Goal: Task Accomplishment & Management: Manage account settings

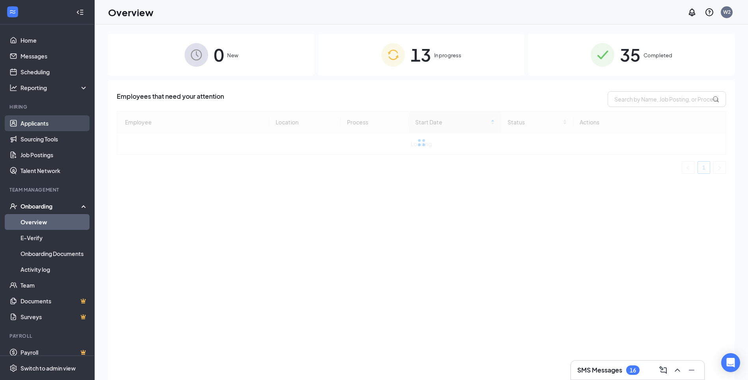
click at [30, 118] on link "Applicants" at bounding box center [54, 123] width 67 height 16
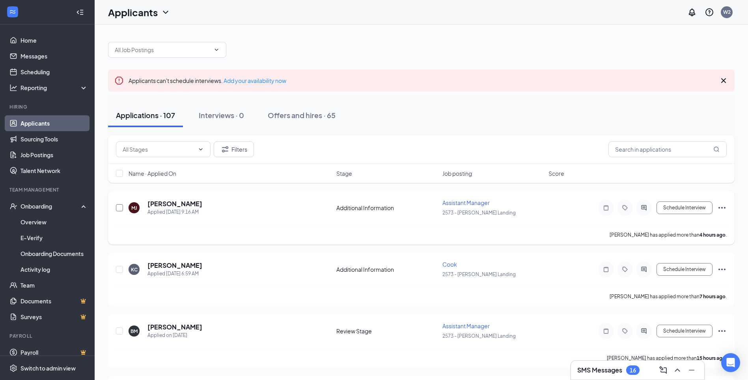
click at [118, 204] on input "checkbox" at bounding box center [119, 207] width 7 height 7
checkbox input "true"
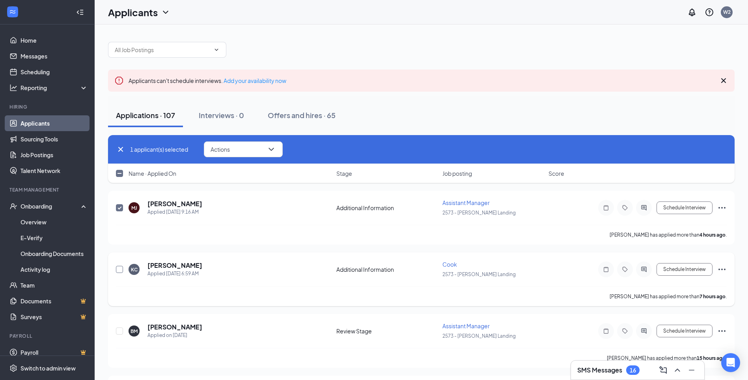
click at [120, 268] on input "checkbox" at bounding box center [119, 269] width 7 height 7
checkbox input "true"
click at [119, 332] on input "checkbox" at bounding box center [119, 330] width 7 height 7
checkbox input "true"
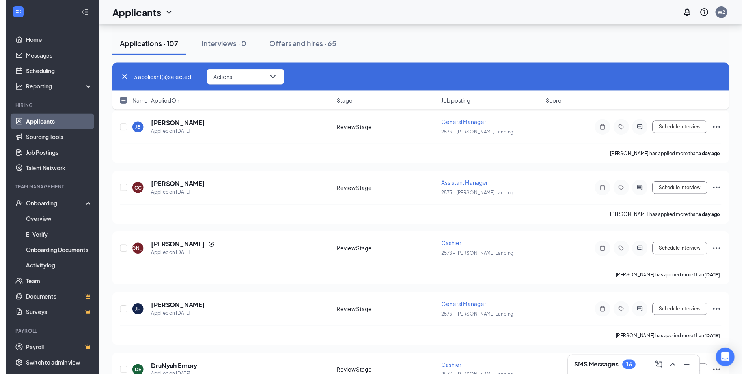
scroll to position [473, 0]
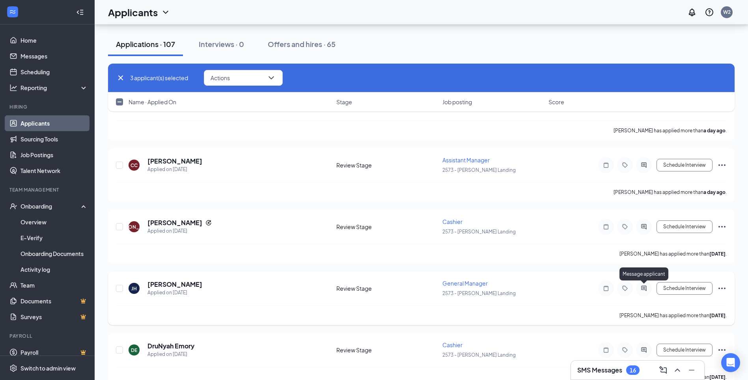
click at [644, 289] on icon "ActiveChat" at bounding box center [643, 287] width 5 height 5
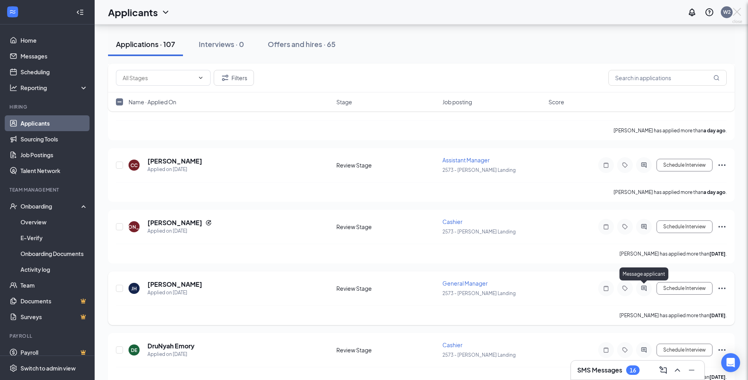
checkbox input "false"
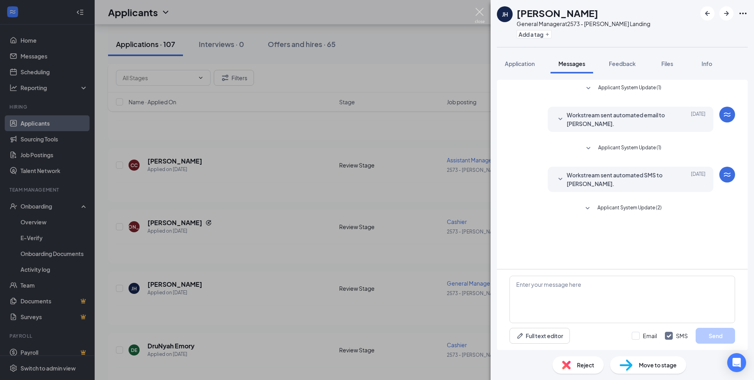
click at [481, 14] on img at bounding box center [480, 15] width 10 height 15
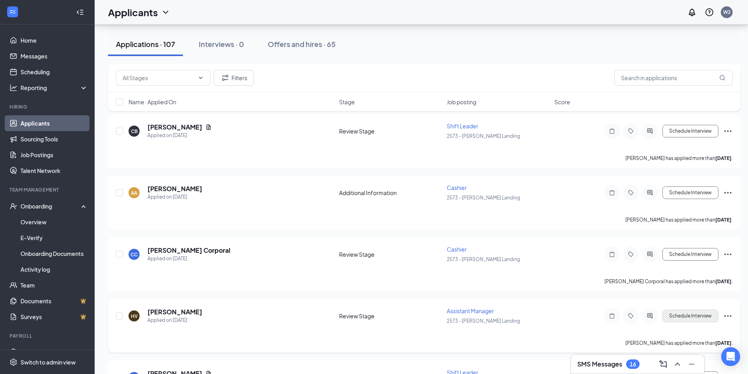
scroll to position [868, 0]
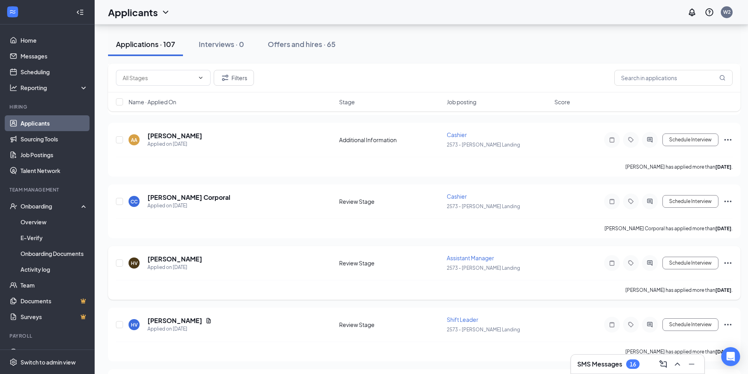
click at [651, 259] on div at bounding box center [650, 263] width 16 height 16
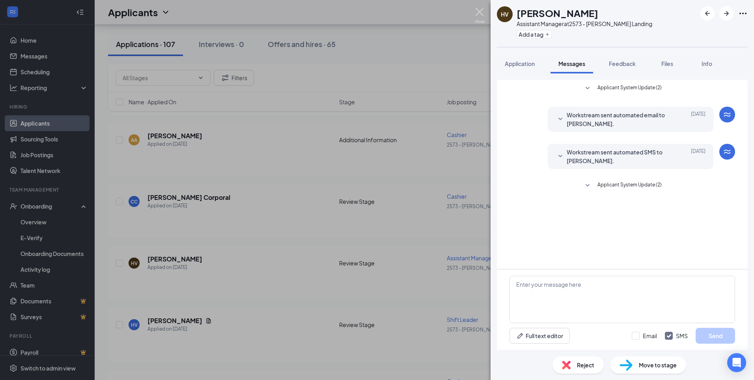
click at [479, 14] on img at bounding box center [480, 15] width 10 height 15
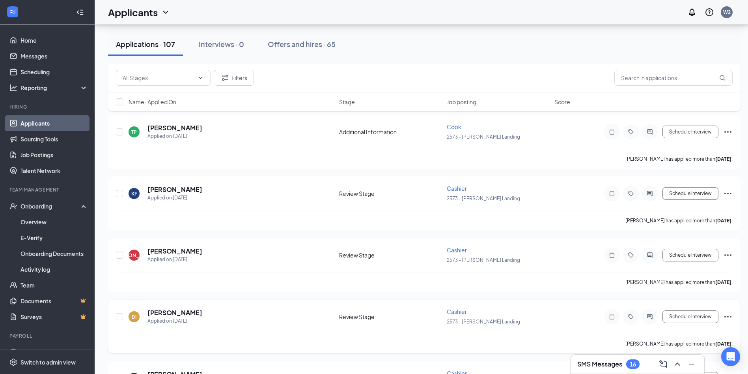
scroll to position [1223, 0]
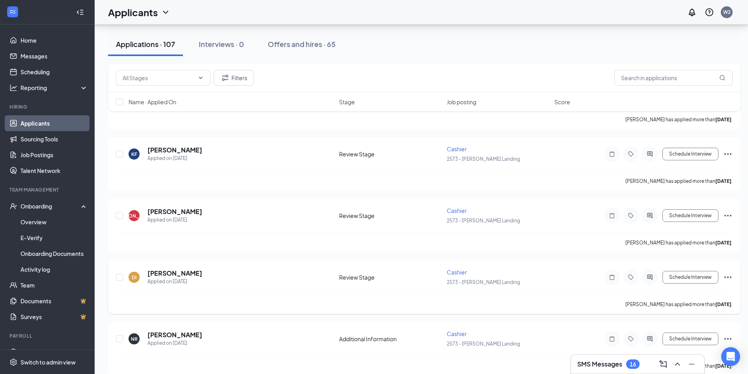
click at [648, 281] on div at bounding box center [650, 277] width 16 height 16
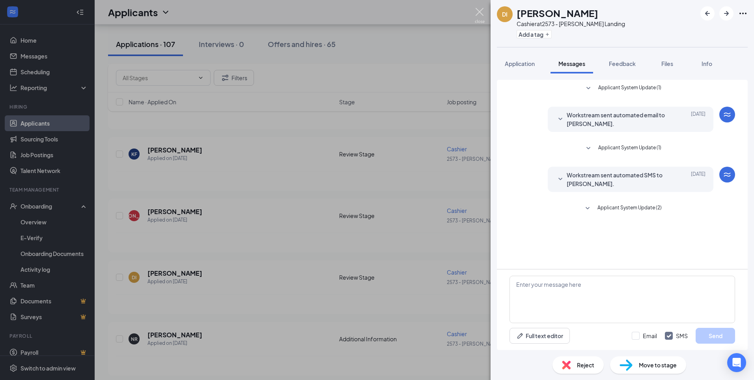
click at [478, 11] on img at bounding box center [480, 15] width 10 height 15
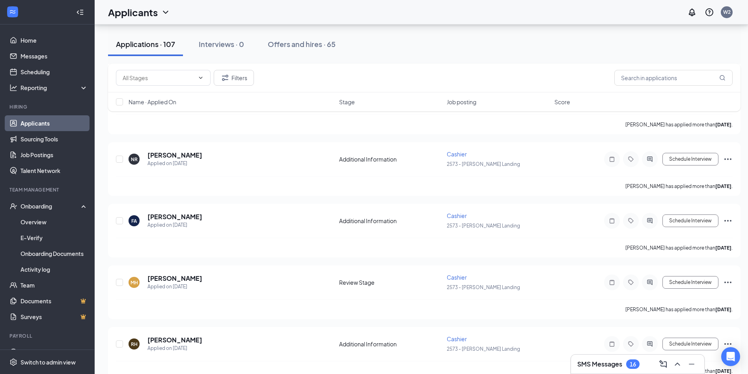
scroll to position [1420, 0]
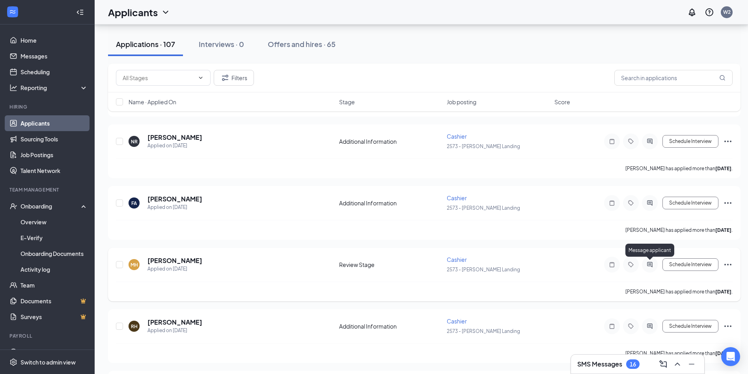
click at [649, 263] on icon "ActiveChat" at bounding box center [649, 264] width 5 height 5
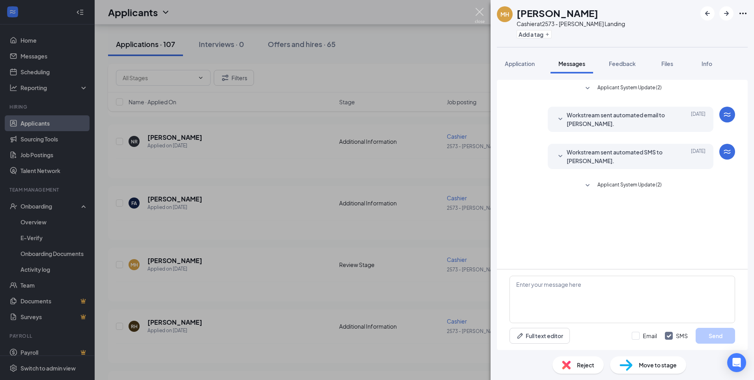
click at [478, 10] on img at bounding box center [480, 15] width 10 height 15
click at [479, 13] on img at bounding box center [480, 15] width 10 height 15
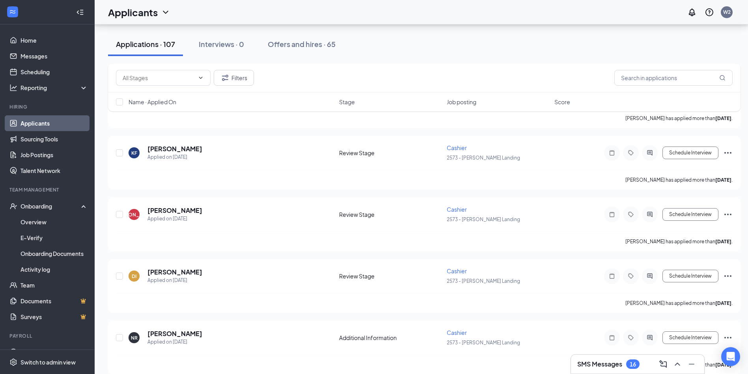
scroll to position [1223, 0]
drag, startPoint x: 119, startPoint y: 274, endPoint x: 118, endPoint y: 213, distance: 61.6
click at [119, 274] on input "checkbox" at bounding box center [119, 276] width 7 height 7
checkbox input "true"
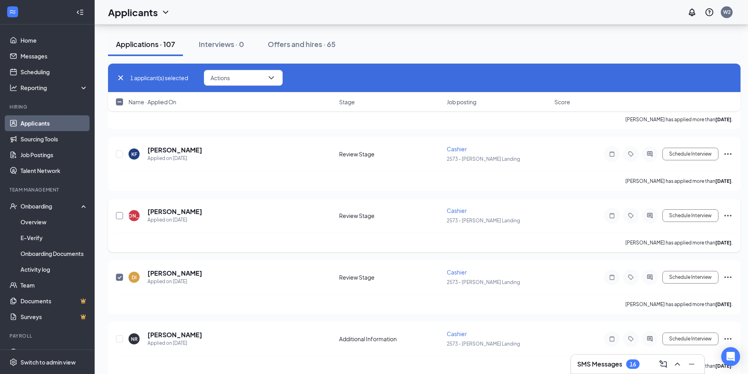
click at [118, 216] on input "checkbox" at bounding box center [119, 215] width 7 height 7
checkbox input "true"
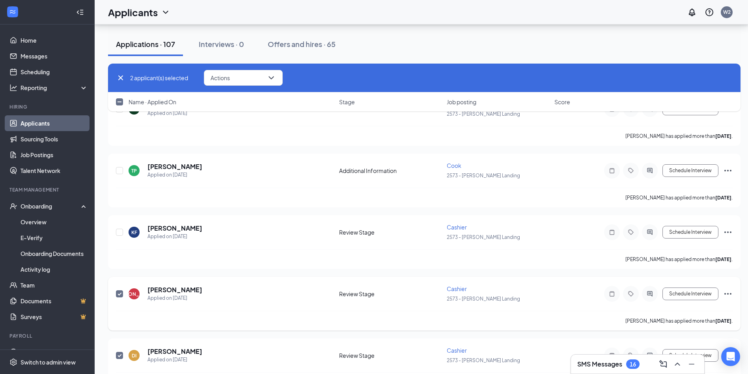
scroll to position [1144, 0]
click at [119, 234] on input "checkbox" at bounding box center [119, 232] width 7 height 7
checkbox input "true"
click at [116, 173] on input "checkbox" at bounding box center [119, 171] width 7 height 7
checkbox input "true"
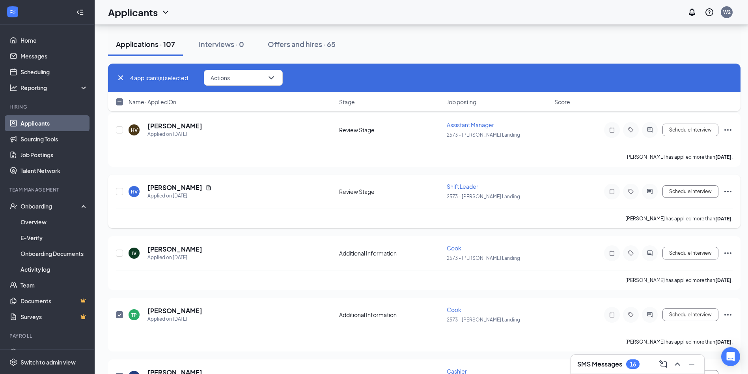
scroll to position [986, 0]
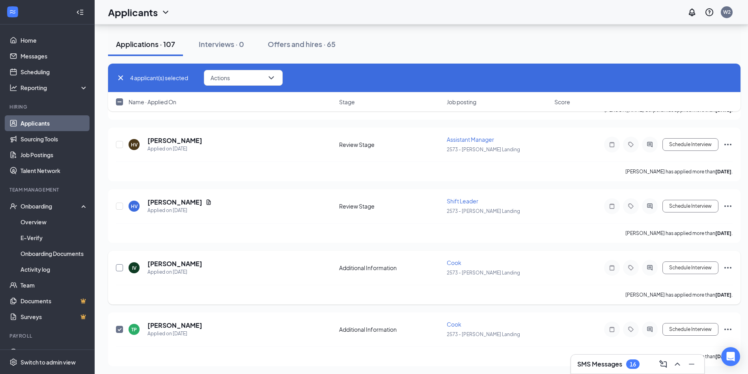
click at [119, 269] on input "checkbox" at bounding box center [119, 267] width 7 height 7
checkbox input "true"
click at [120, 206] on input "checkbox" at bounding box center [119, 205] width 7 height 7
checkbox input "true"
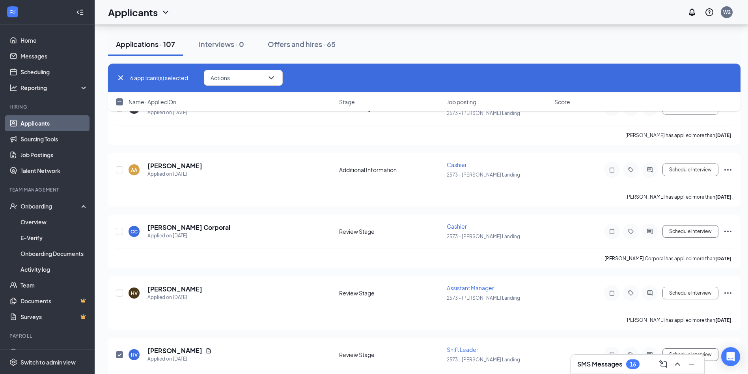
scroll to position [828, 0]
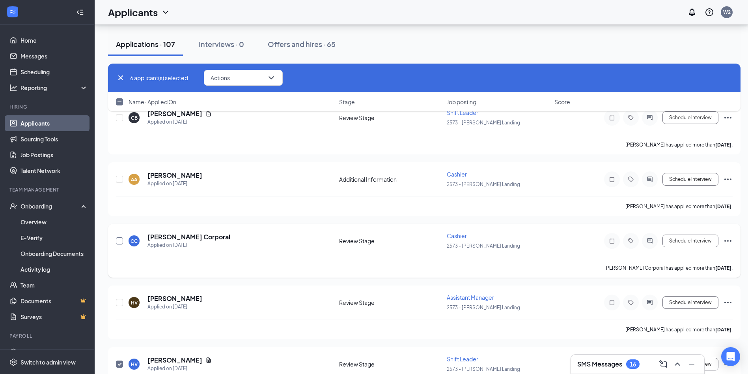
click at [121, 241] on input "checkbox" at bounding box center [119, 240] width 7 height 7
checkbox input "true"
click at [120, 176] on input "checkbox" at bounding box center [119, 179] width 7 height 7
checkbox input "true"
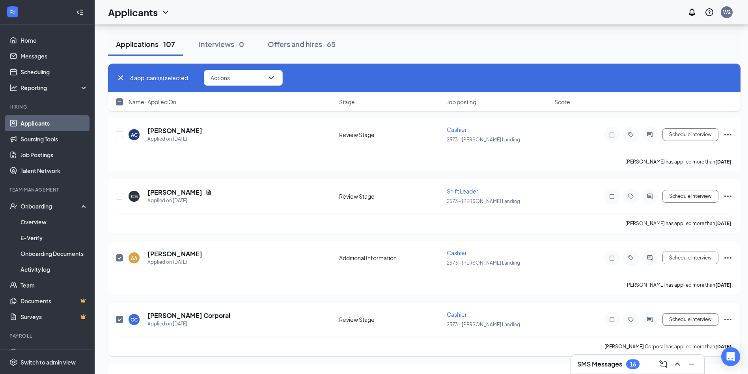
scroll to position [710, 0]
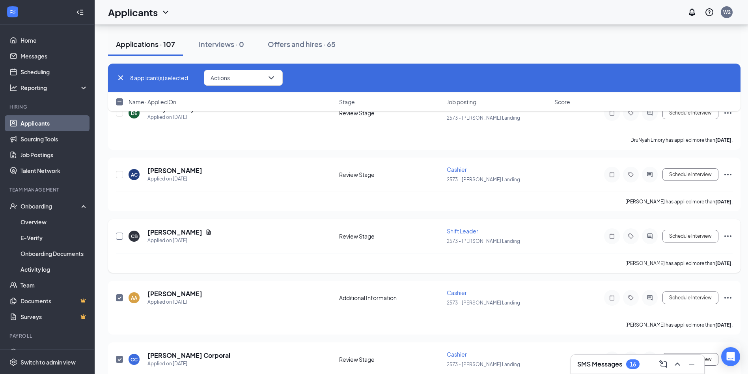
click at [118, 237] on input "checkbox" at bounding box center [119, 235] width 7 height 7
checkbox input "true"
click at [120, 177] on input "checkbox" at bounding box center [119, 174] width 7 height 7
checkbox input "true"
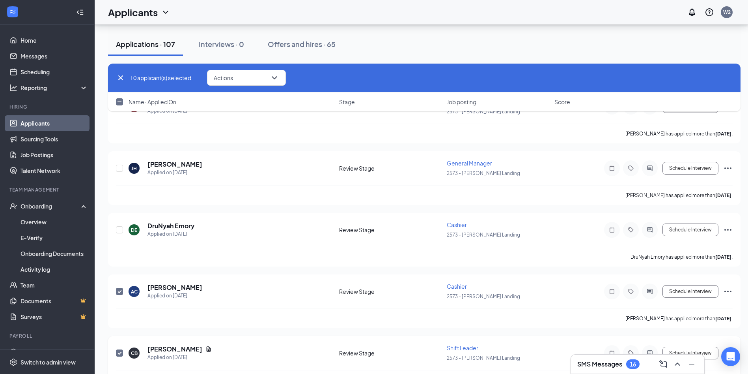
scroll to position [592, 0]
click at [120, 232] on input "checkbox" at bounding box center [119, 231] width 7 height 7
checkbox input "true"
click at [121, 170] on input "checkbox" at bounding box center [119, 169] width 7 height 7
checkbox input "true"
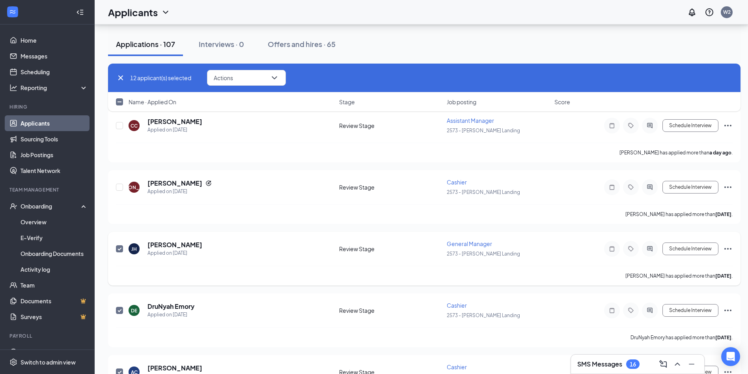
scroll to position [473, 0]
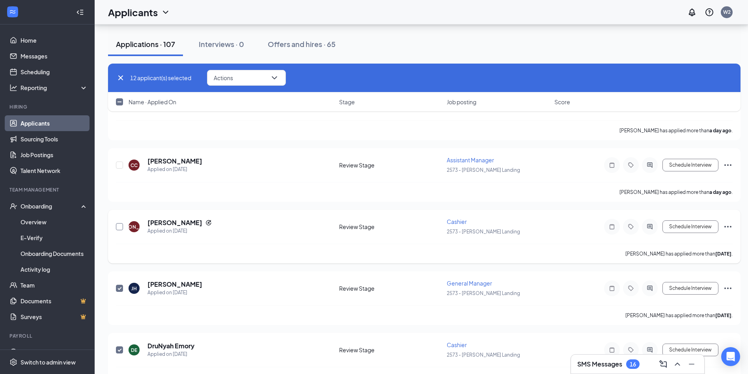
click at [118, 226] on input "checkbox" at bounding box center [119, 226] width 7 height 7
checkbox input "true"
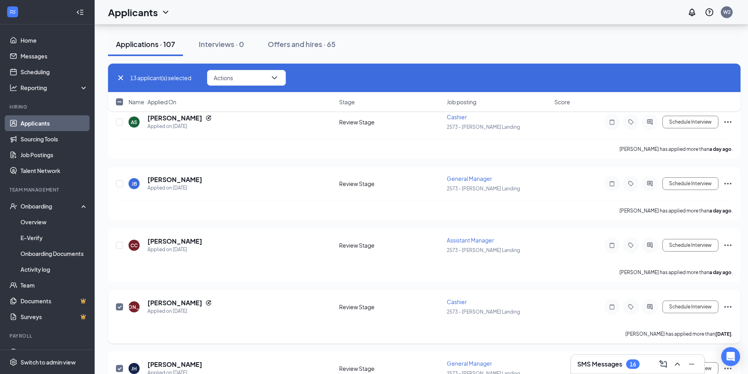
scroll to position [355, 0]
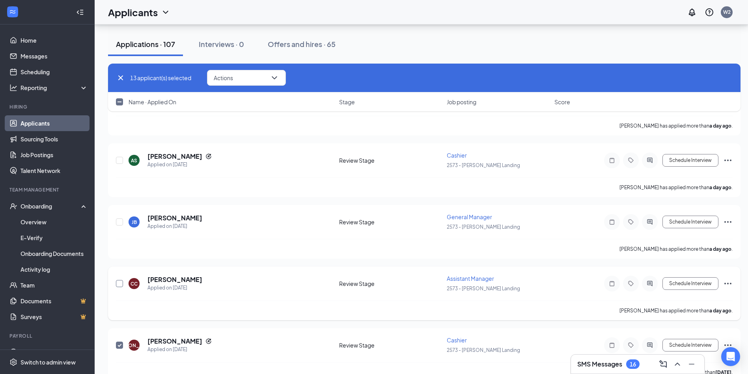
click at [120, 284] on input "checkbox" at bounding box center [119, 283] width 7 height 7
checkbox input "true"
drag, startPoint x: 119, startPoint y: 221, endPoint x: 123, endPoint y: 201, distance: 20.3
click at [119, 221] on input "checkbox" at bounding box center [119, 221] width 7 height 7
checkbox input "true"
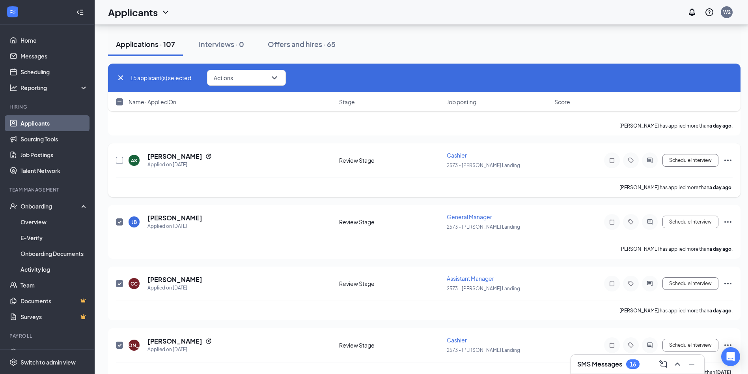
click at [120, 158] on input "checkbox" at bounding box center [119, 160] width 7 height 7
checkbox input "true"
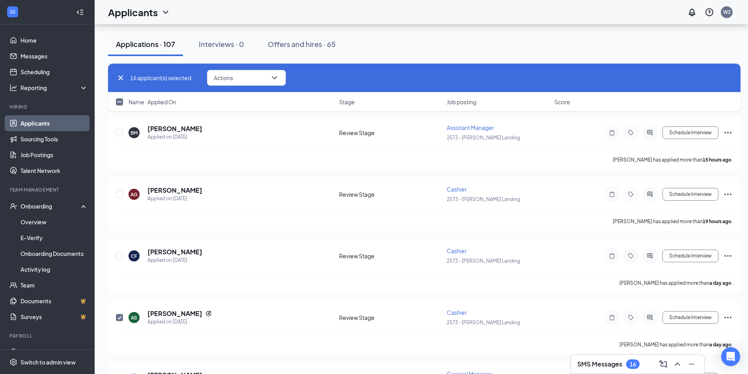
scroll to position [197, 0]
click at [120, 256] on input "checkbox" at bounding box center [119, 256] width 7 height 7
checkbox input "true"
click at [118, 193] on input "checkbox" at bounding box center [119, 194] width 7 height 7
checkbox input "true"
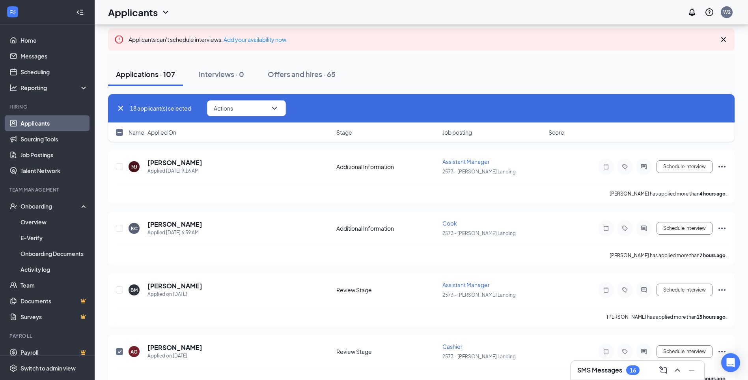
scroll to position [39, 0]
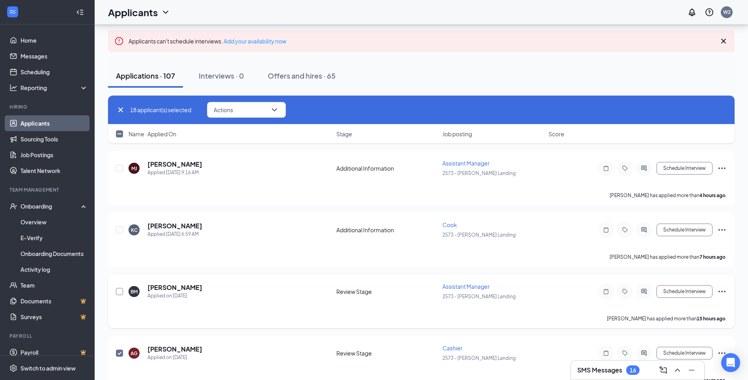
click at [120, 292] on input "checkbox" at bounding box center [119, 291] width 7 height 7
checkbox input "true"
click at [119, 229] on input "checkbox" at bounding box center [119, 229] width 7 height 7
checkbox input "true"
click at [122, 169] on input "checkbox" at bounding box center [119, 168] width 7 height 7
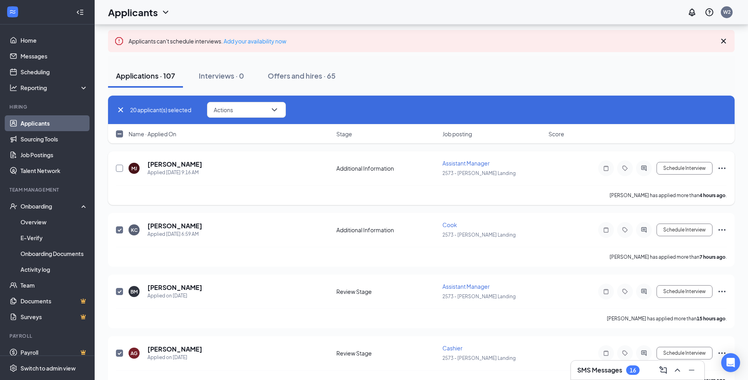
checkbox input "true"
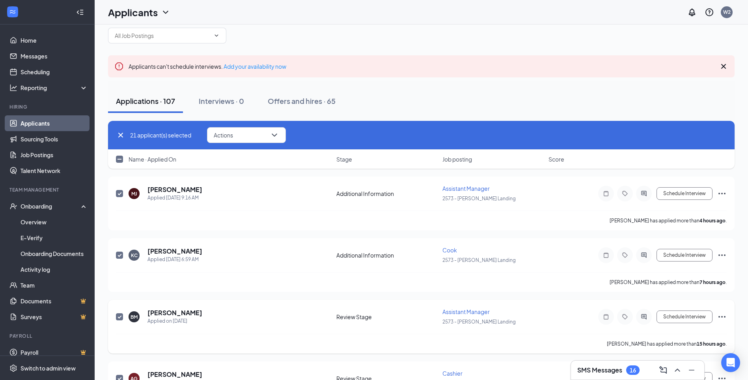
scroll to position [0, 0]
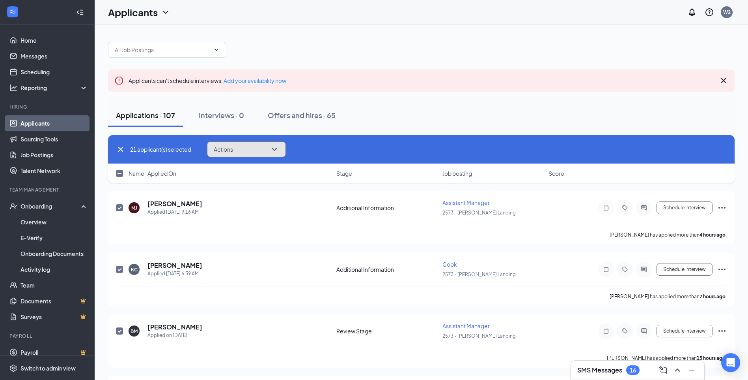
click at [256, 153] on button "Actions" at bounding box center [246, 149] width 79 height 16
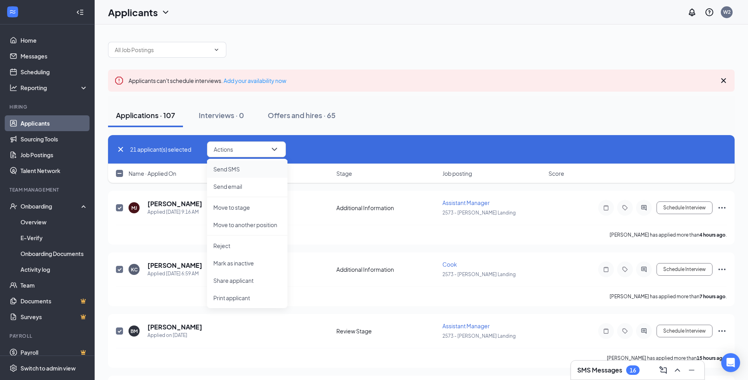
click at [231, 172] on p "Send SMS" at bounding box center [247, 169] width 68 height 8
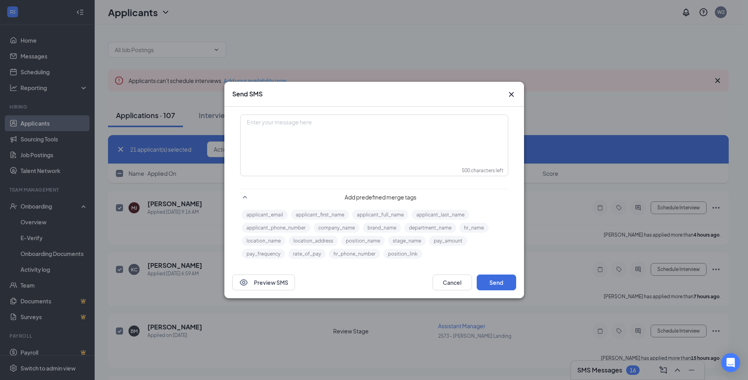
click at [297, 141] on div "Enter your message here" at bounding box center [374, 134] width 267 height 39
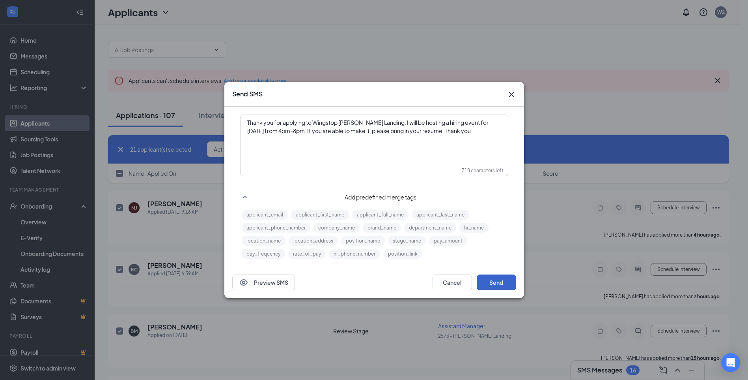
click at [478, 284] on button "Send" at bounding box center [496, 282] width 39 height 16
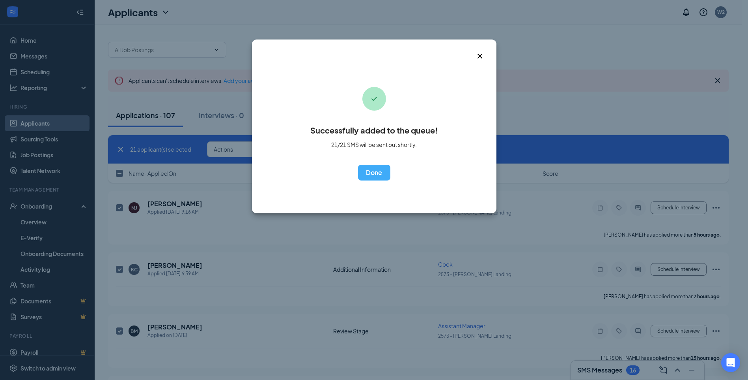
click at [379, 172] on button "OK" at bounding box center [374, 173] width 32 height 16
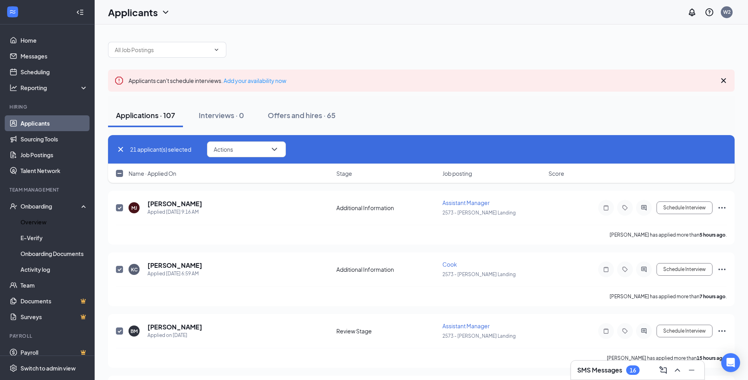
drag, startPoint x: 39, startPoint y: 223, endPoint x: 105, endPoint y: 234, distance: 66.7
click at [39, 223] on link "Overview" at bounding box center [54, 222] width 67 height 16
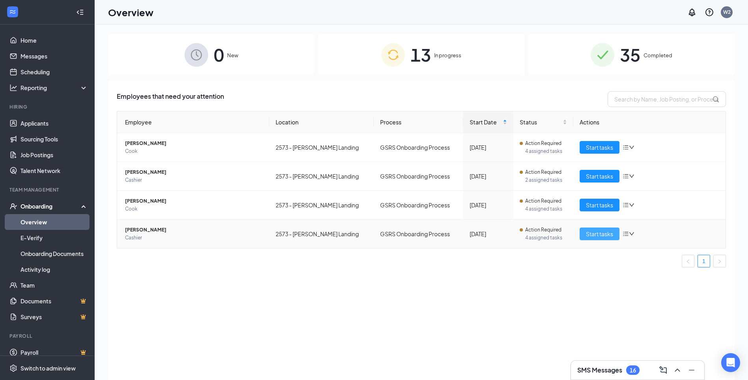
click at [601, 233] on span "Start tasks" at bounding box center [599, 233] width 27 height 9
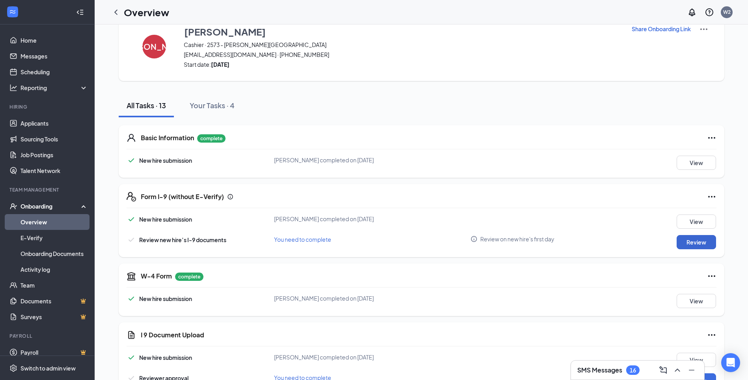
scroll to position [39, 0]
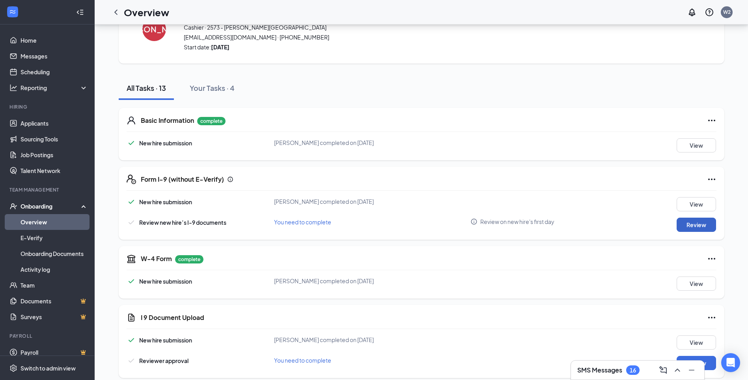
click at [710, 225] on button "Review" at bounding box center [696, 224] width 39 height 14
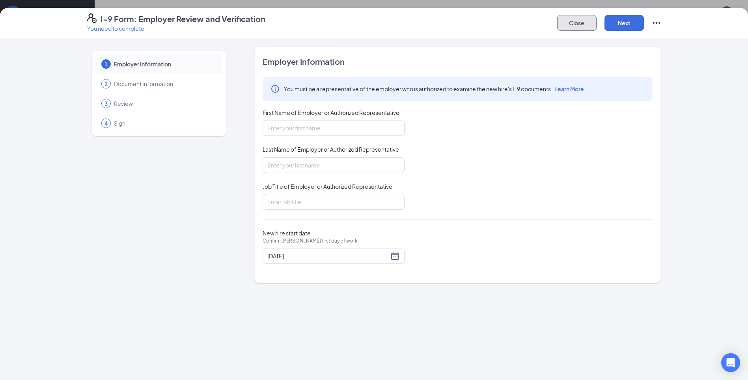
click at [567, 22] on button "Close" at bounding box center [576, 23] width 39 height 16
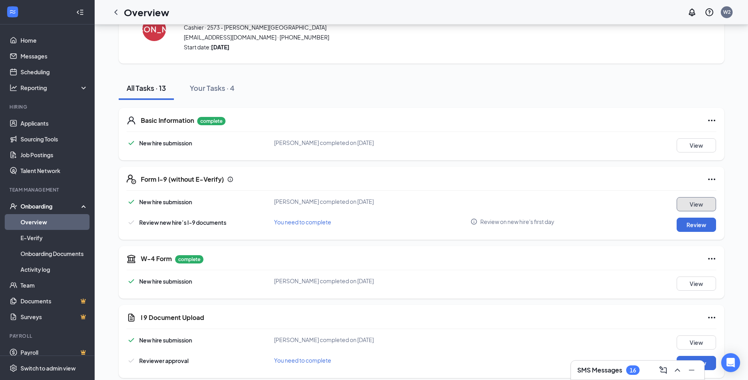
click at [691, 203] on button "View" at bounding box center [696, 204] width 39 height 14
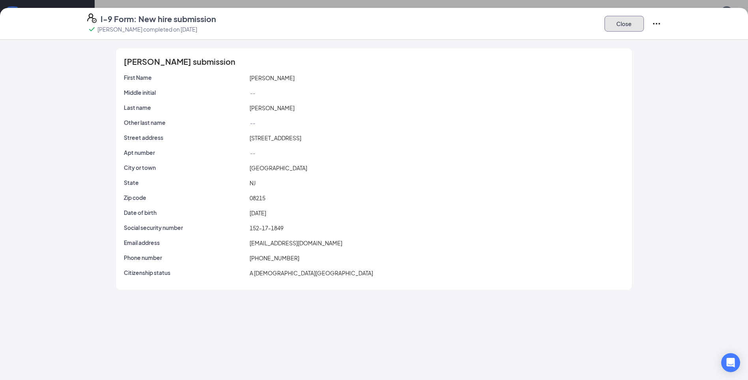
click at [623, 25] on button "Close" at bounding box center [624, 24] width 39 height 16
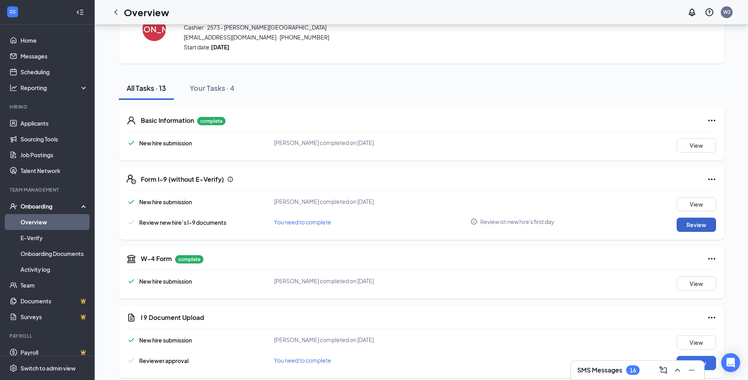
click at [688, 221] on button "Review" at bounding box center [696, 224] width 39 height 14
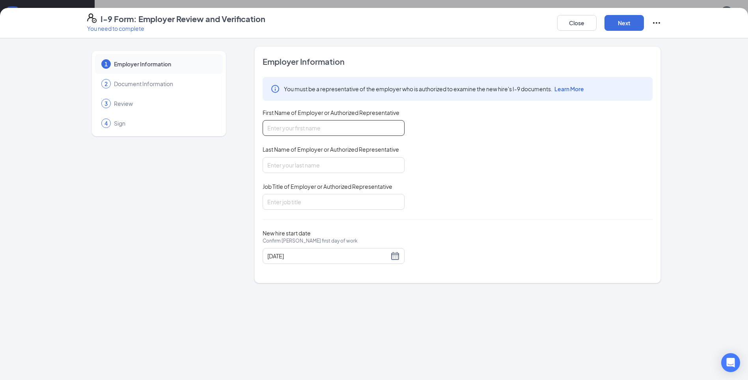
click at [291, 127] on input "First Name of Employer or Authorized Representative" at bounding box center [334, 128] width 142 height 16
type input "[PERSON_NAME]"
click at [276, 169] on input "Last Name of Employer or Authorized Representative" at bounding box center [334, 165] width 142 height 16
type input "[PERSON_NAME]"
click at [280, 202] on input "Job Title of Employer or Authorized Representative" at bounding box center [334, 202] width 142 height 16
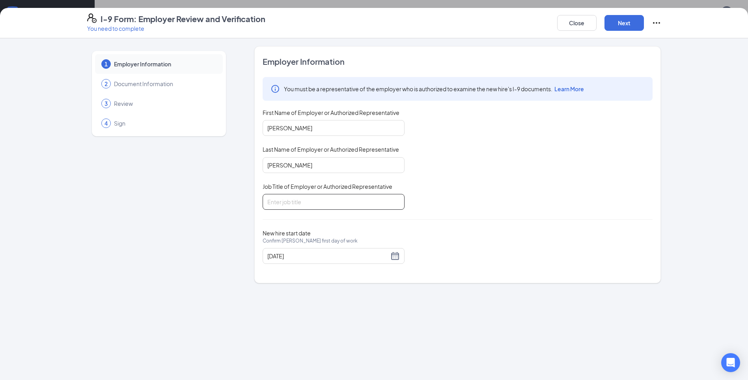
type input "General Manager"
click at [626, 19] on button "Next" at bounding box center [624, 23] width 39 height 16
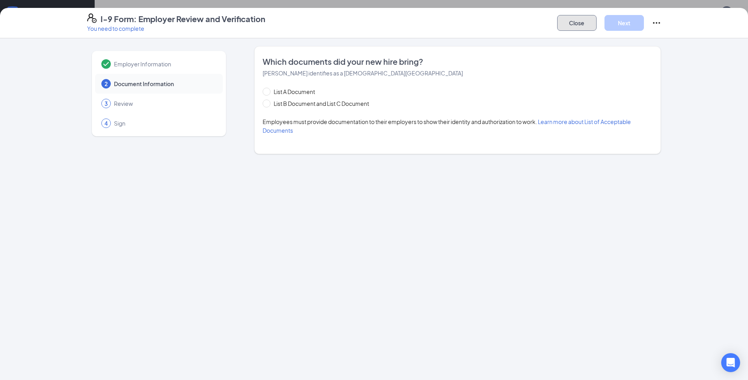
click at [566, 27] on button "Close" at bounding box center [576, 23] width 39 height 16
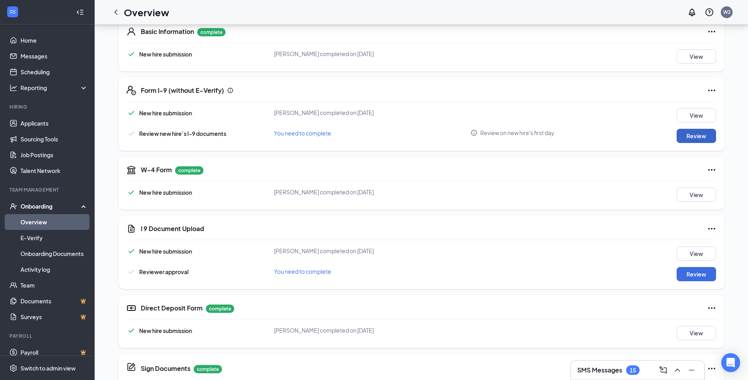
scroll to position [158, 0]
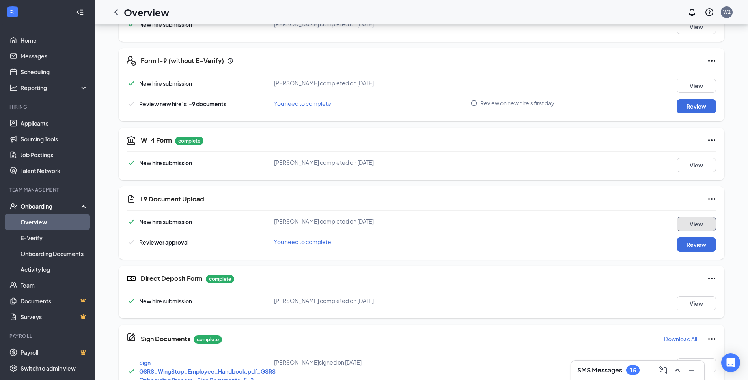
click at [701, 222] on button "View" at bounding box center [696, 224] width 39 height 14
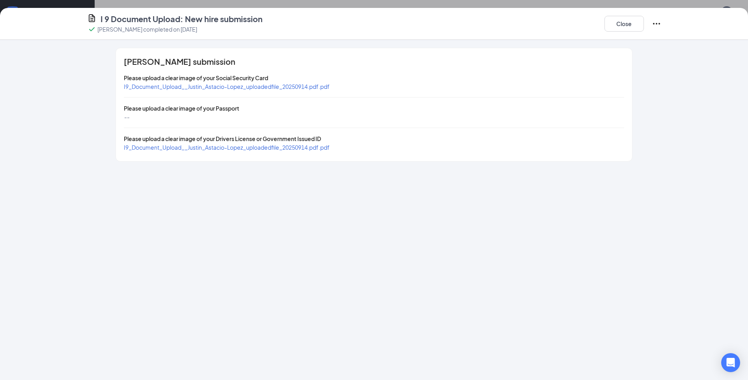
click at [187, 87] on span "I9_Document_Upload__Justin_Astacio-Lopez_uploadedfile_20250914.pdf.pdf" at bounding box center [227, 86] width 206 height 7
click at [221, 148] on span "I9_Document_Upload__Justin_Astacio-Lopez_uploadedfile_20250914.pdf.pdf" at bounding box center [227, 147] width 206 height 7
click at [632, 22] on button "Close" at bounding box center [624, 24] width 39 height 16
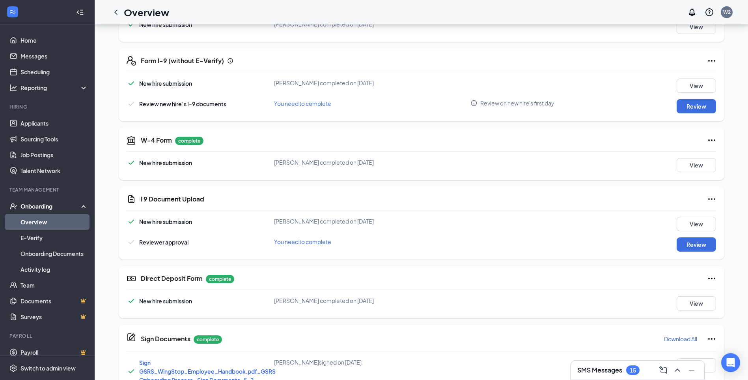
click at [37, 220] on link "Overview" at bounding box center [54, 222] width 67 height 16
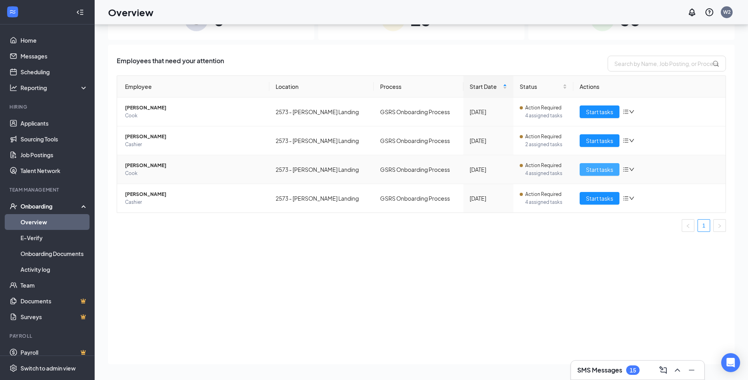
click at [599, 169] on span "Start tasks" at bounding box center [599, 169] width 27 height 9
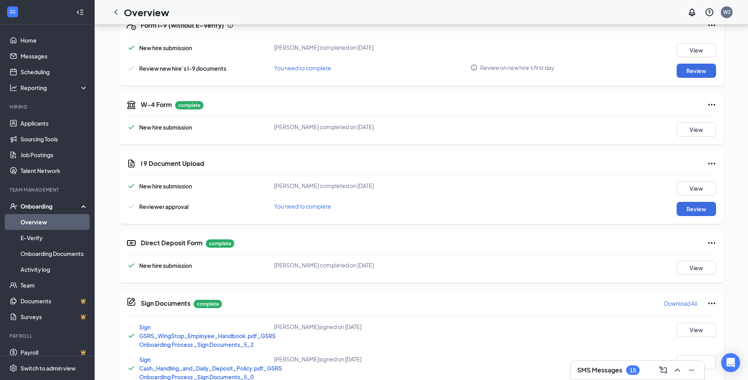
scroll to position [197, 0]
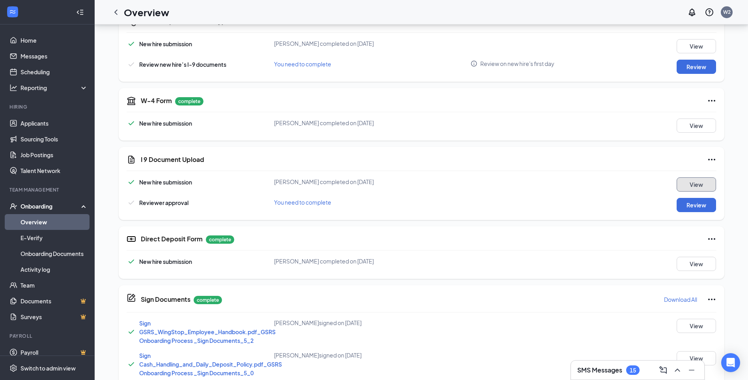
click at [692, 185] on button "View" at bounding box center [696, 184] width 39 height 14
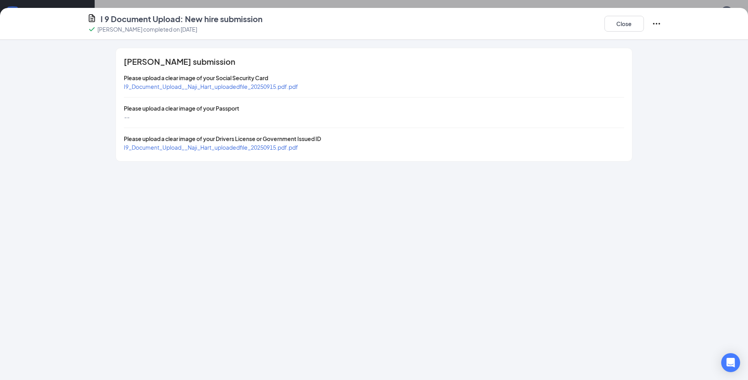
click at [184, 88] on span "I9_Document_Upload__Naji_Hart_uploadedfile_20250915.pdf.pdf" at bounding box center [211, 86] width 174 height 7
click at [228, 148] on span "I9_Document_Upload__Naji_Hart_uploadedfile_20250915.pdf.pdf" at bounding box center [211, 147] width 174 height 7
click at [623, 22] on button "Close" at bounding box center [624, 24] width 39 height 16
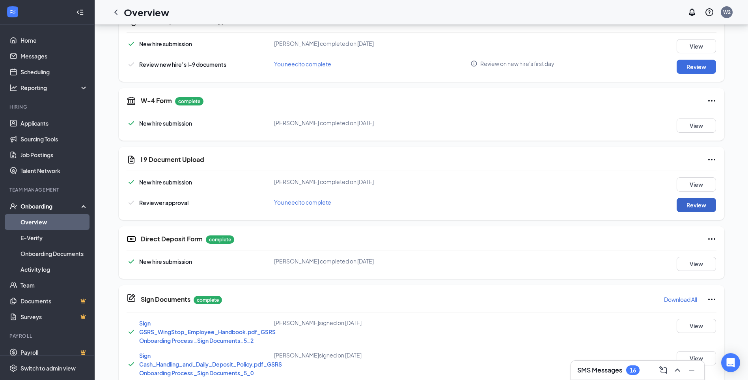
click at [686, 206] on button "Review" at bounding box center [696, 205] width 39 height 14
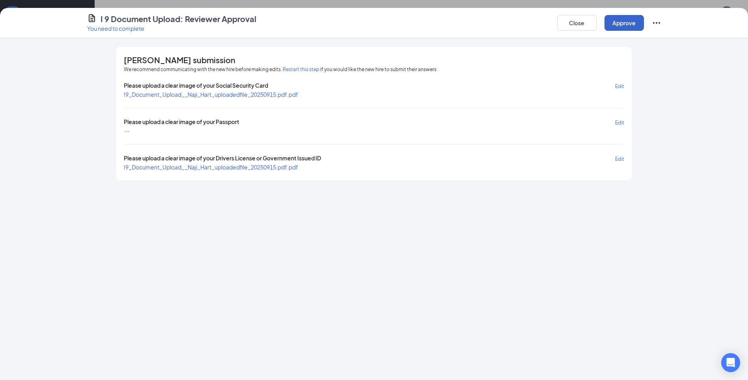
click at [618, 21] on button "Approve" at bounding box center [624, 23] width 39 height 16
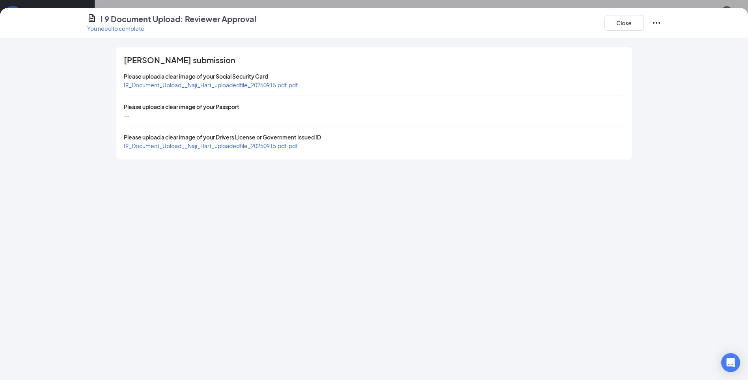
click at [624, 32] on div "Close" at bounding box center [633, 22] width 57 height 19
click at [625, 28] on button "Close" at bounding box center [624, 23] width 39 height 16
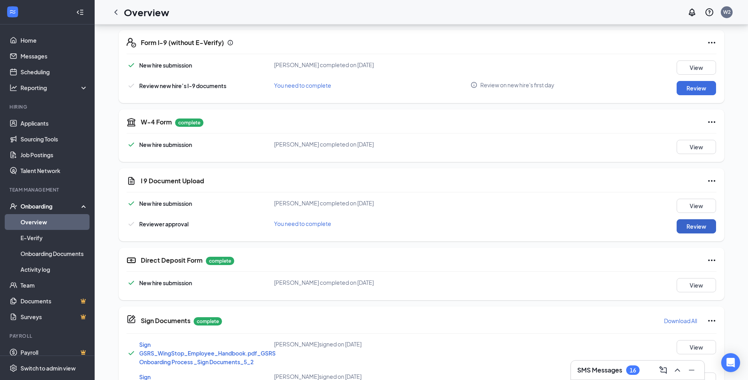
scroll to position [158, 0]
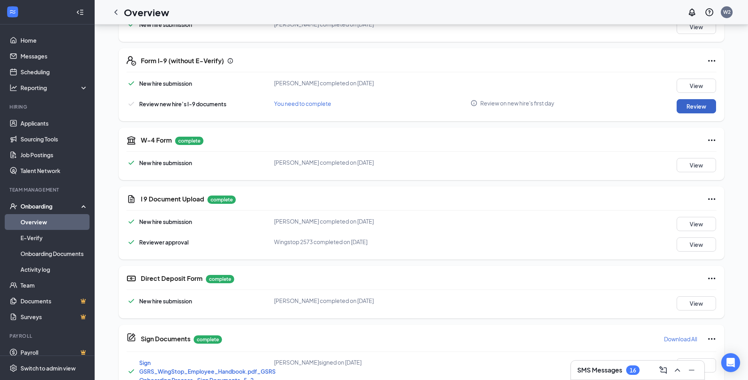
click at [694, 107] on button "Review" at bounding box center [696, 106] width 39 height 14
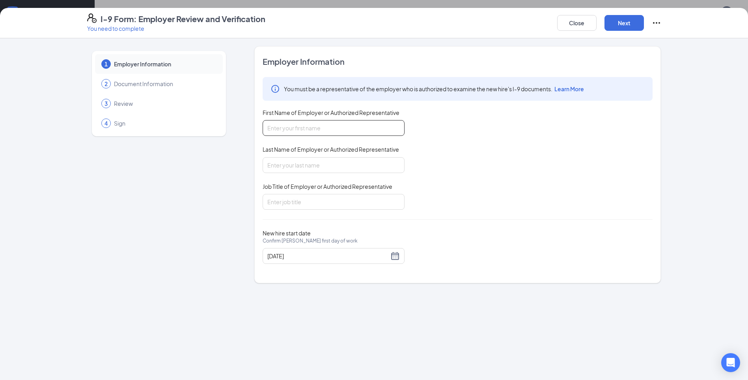
click at [286, 135] on input "First Name of Employer or Authorized Representative" at bounding box center [334, 128] width 142 height 16
type input "[PERSON_NAME]"
click at [281, 163] on input "Last Name of Employer or Authorized Representative" at bounding box center [334, 165] width 142 height 16
type input "[PERSON_NAME]"
type input "General Manager"
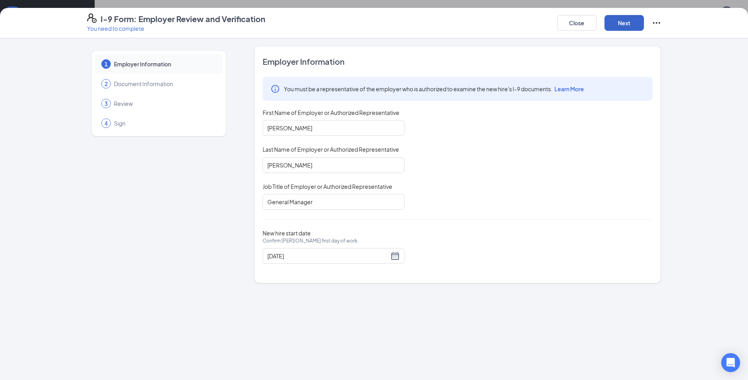
click at [621, 23] on button "Next" at bounding box center [624, 23] width 39 height 16
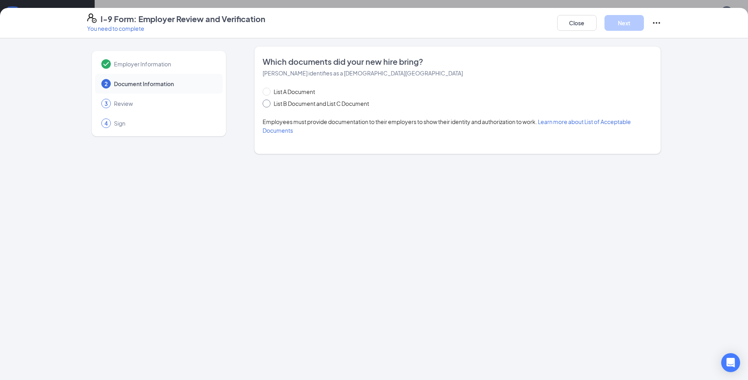
click at [267, 106] on span at bounding box center [267, 103] width 8 height 8
click at [267, 105] on input "List B Document and List C Document" at bounding box center [266, 102] width 6 height 6
radio input "true"
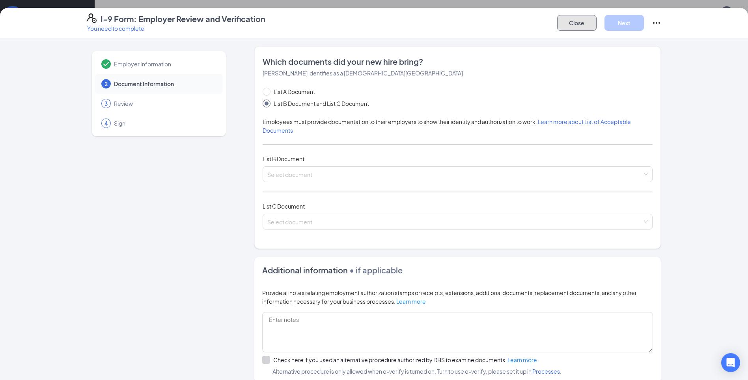
click at [589, 24] on button "Close" at bounding box center [576, 23] width 39 height 16
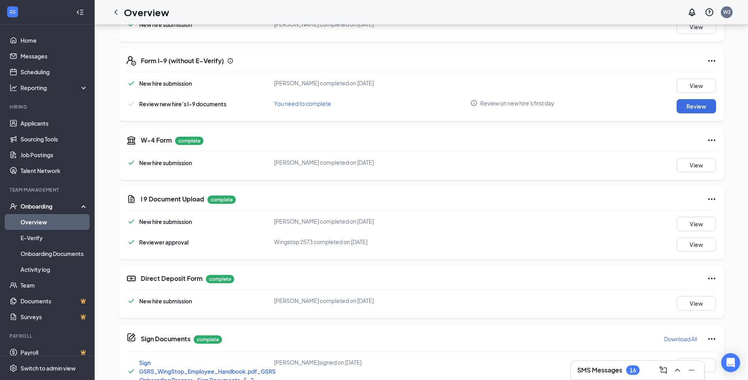
click at [610, 370] on h3 "SMS Messages" at bounding box center [600, 369] width 45 height 9
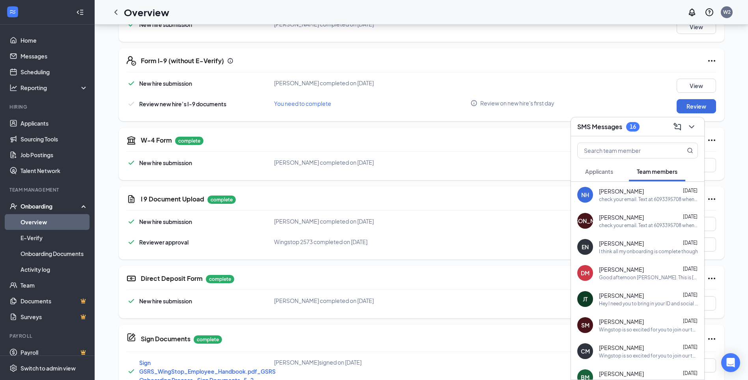
click at [602, 175] on div "Applicants" at bounding box center [599, 171] width 28 height 8
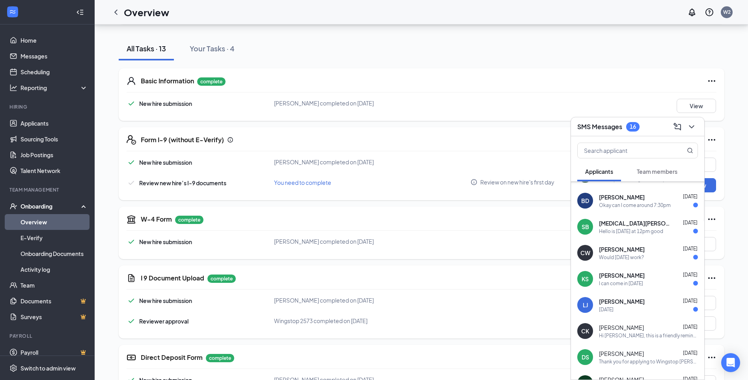
scroll to position [765, 0]
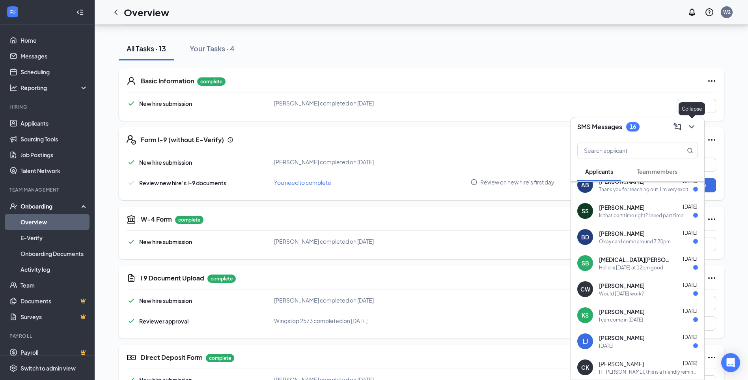
click at [693, 128] on icon "ChevronDown" at bounding box center [691, 126] width 9 height 9
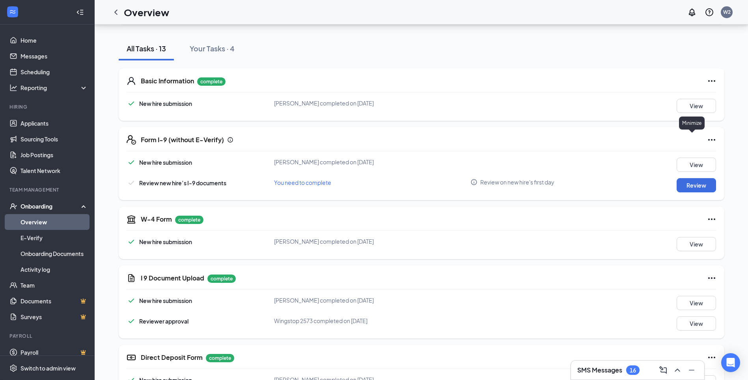
scroll to position [0, 0]
click at [600, 369] on h3 "SMS Messages" at bounding box center [600, 369] width 45 height 9
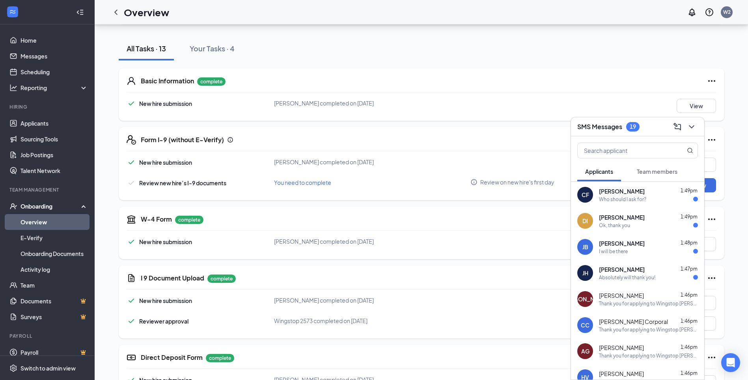
click at [625, 193] on span "[PERSON_NAME]" at bounding box center [622, 191] width 46 height 8
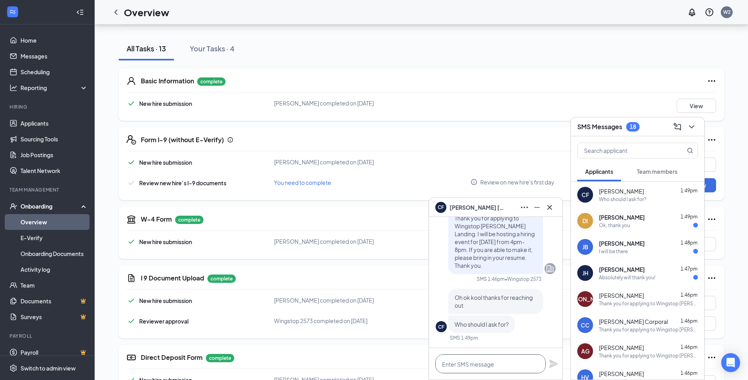
click at [479, 366] on textarea at bounding box center [491, 363] width 110 height 19
type textarea "[PERSON_NAME]"
click at [557, 366] on icon "Plane" at bounding box center [553, 363] width 9 height 9
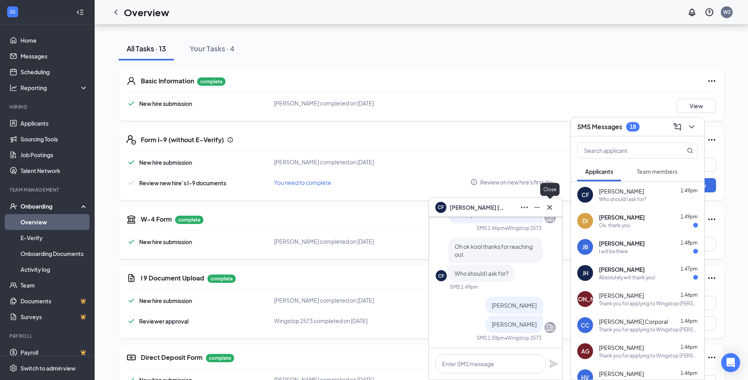
click at [547, 206] on icon "Cross" at bounding box center [549, 206] width 9 height 9
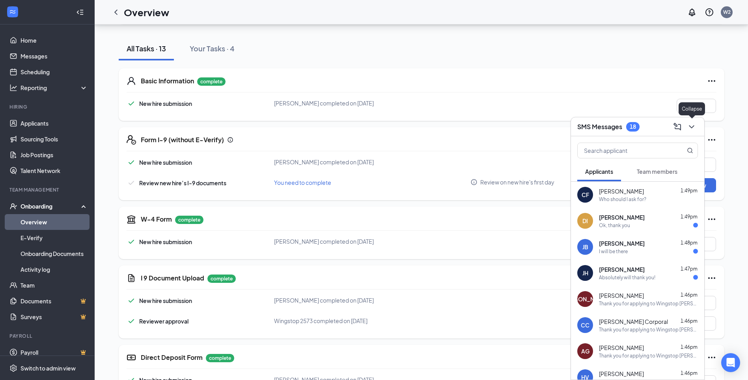
click at [692, 127] on icon "ChevronDown" at bounding box center [691, 126] width 5 height 3
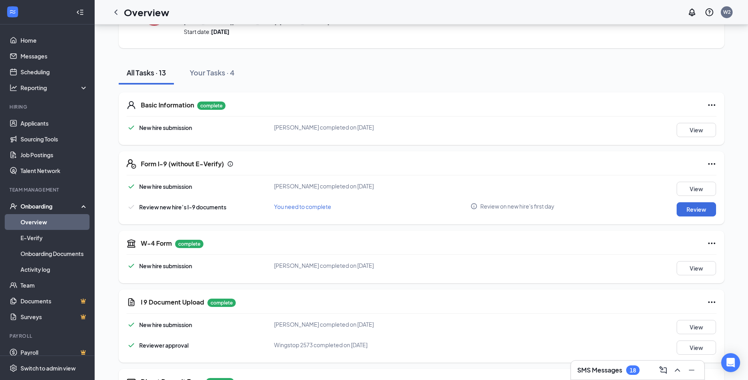
scroll to position [0, 0]
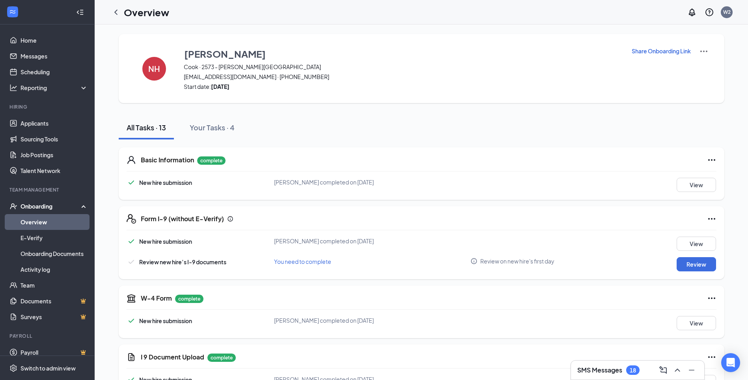
click at [44, 222] on link "Overview" at bounding box center [54, 222] width 67 height 16
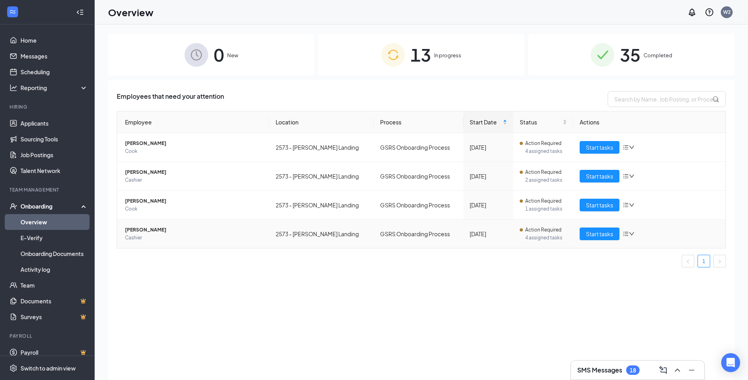
click at [159, 228] on span "[PERSON_NAME]" at bounding box center [194, 230] width 138 height 8
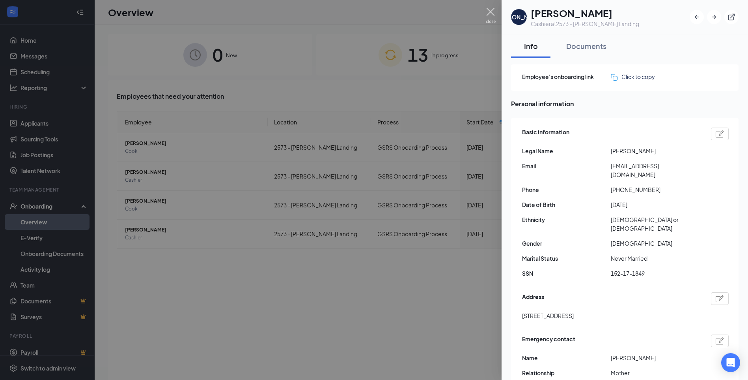
click at [487, 12] on img at bounding box center [491, 15] width 10 height 15
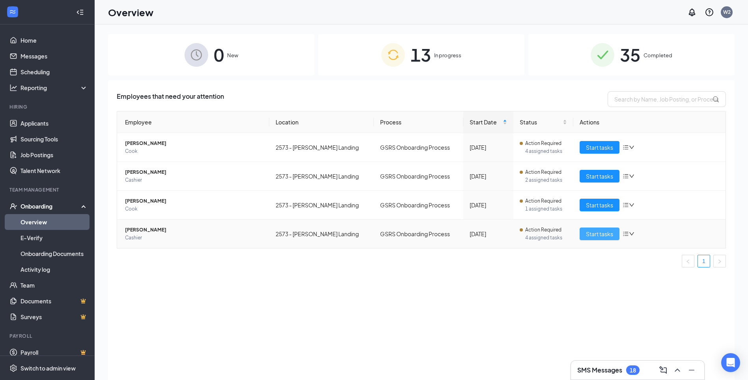
click at [588, 234] on span "Start tasks" at bounding box center [599, 233] width 27 height 9
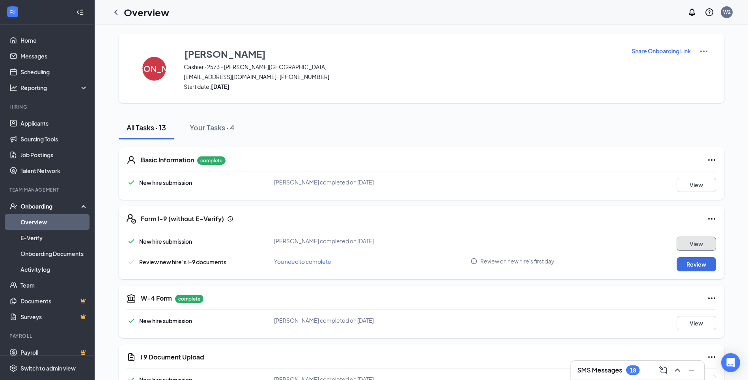
click at [700, 242] on button "View" at bounding box center [696, 243] width 39 height 14
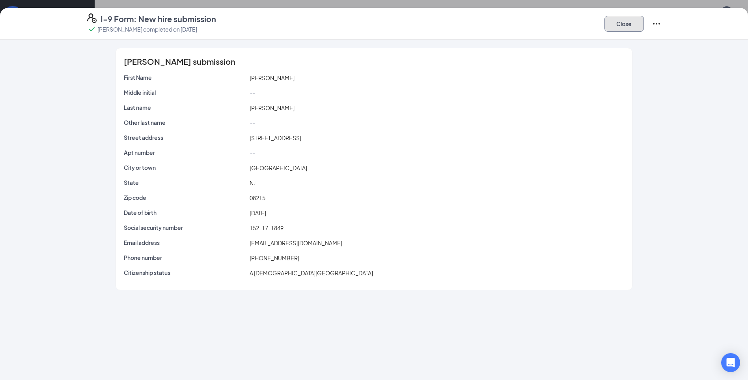
click at [623, 22] on button "Close" at bounding box center [624, 24] width 39 height 16
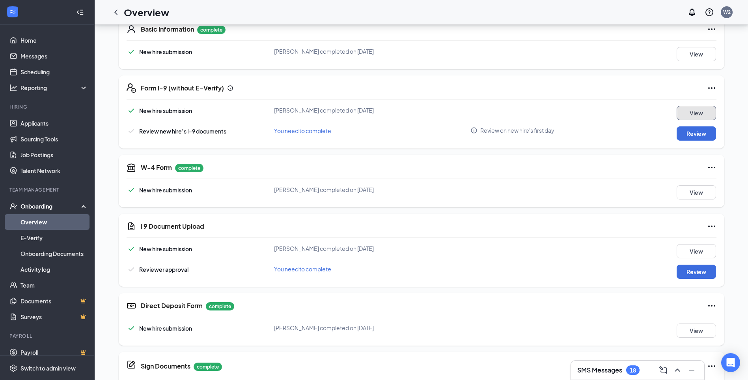
scroll to position [158, 0]
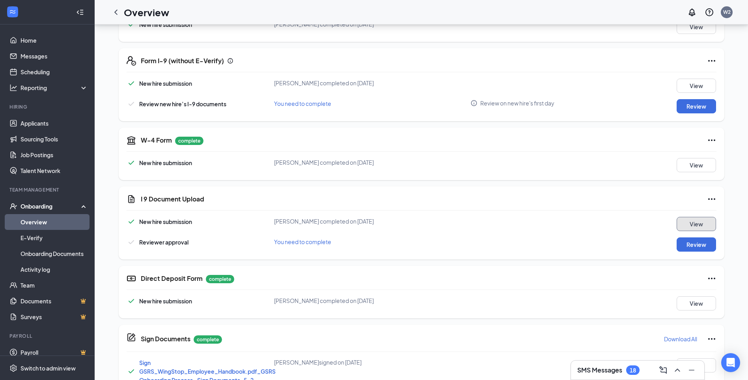
click at [703, 222] on button "View" at bounding box center [696, 224] width 39 height 14
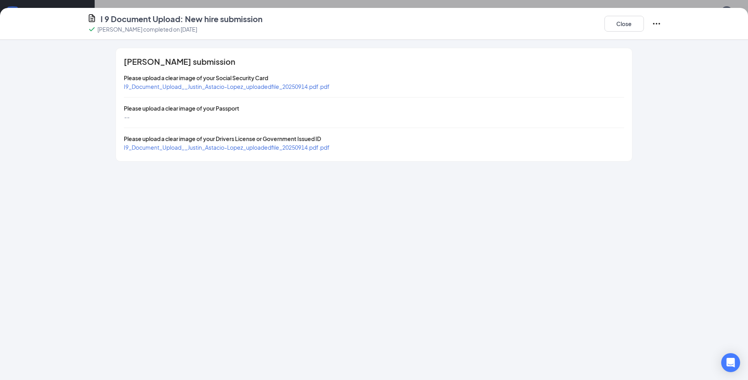
click at [213, 87] on span "I9_Document_Upload__Justin_Astacio-Lopez_uploadedfile_20250914.pdf.pdf" at bounding box center [227, 86] width 206 height 7
click at [272, 147] on span "I9_Document_Upload__Justin_Astacio-Lopez_uploadedfile_20250914.pdf.pdf" at bounding box center [227, 147] width 206 height 7
